Goal: Check status: Check status

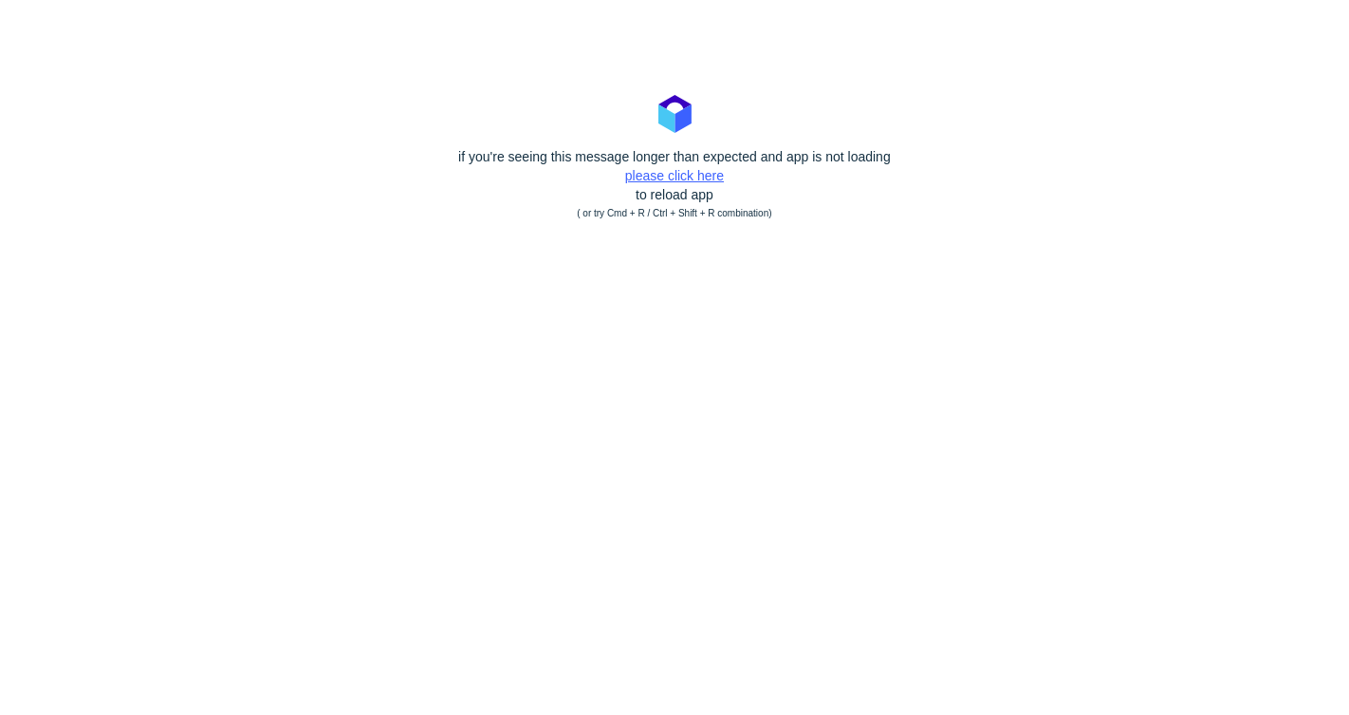
click at [649, 178] on link "please click here" at bounding box center [674, 175] width 99 height 15
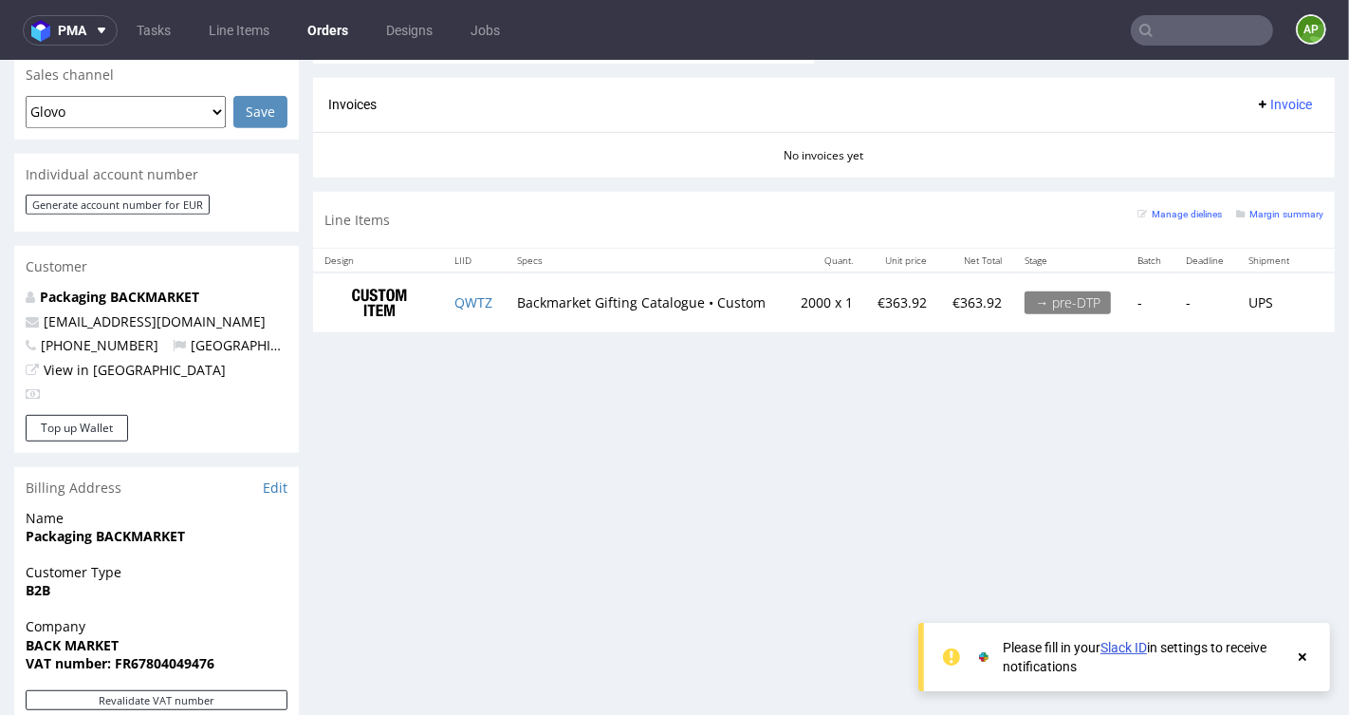
scroll to position [824, 0]
